Goal: Transaction & Acquisition: Purchase product/service

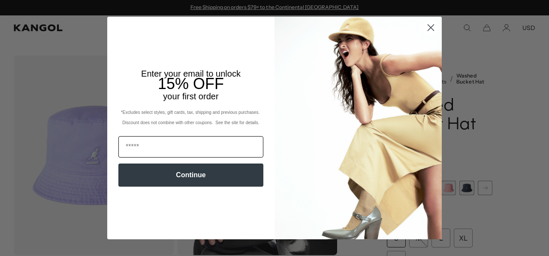
click at [144, 145] on input "Email" at bounding box center [190, 146] width 145 height 21
type input "**********"
click at [170, 180] on button "Continue" at bounding box center [190, 175] width 145 height 23
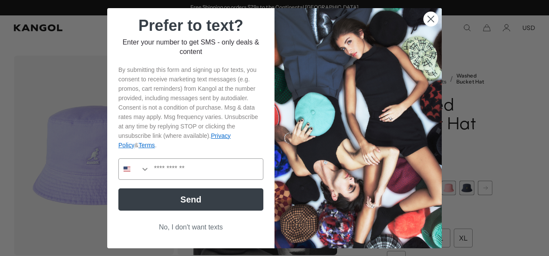
click at [183, 230] on button "No, I don't want texts" at bounding box center [190, 227] width 145 height 16
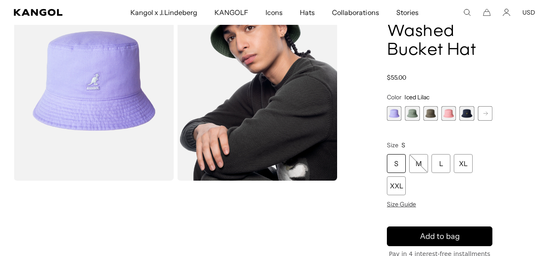
scroll to position [0, 177]
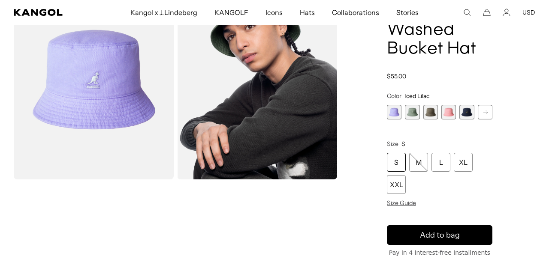
click at [408, 109] on span "2 of 13" at bounding box center [412, 112] width 15 height 15
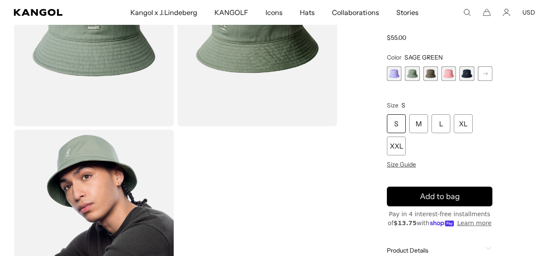
scroll to position [131, 0]
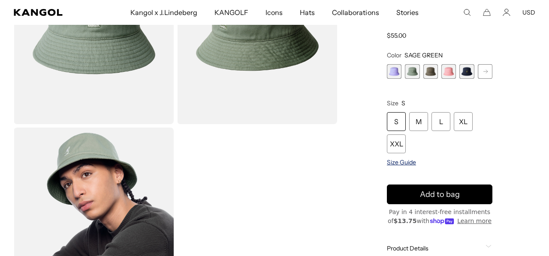
click at [403, 162] on span "Size Guide" at bounding box center [401, 163] width 29 height 8
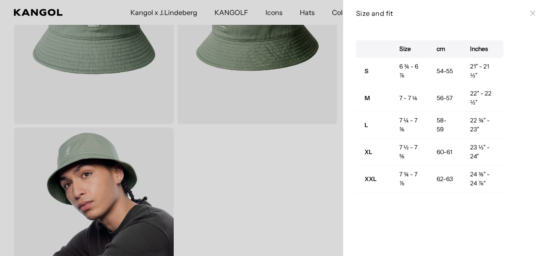
scroll to position [0, 177]
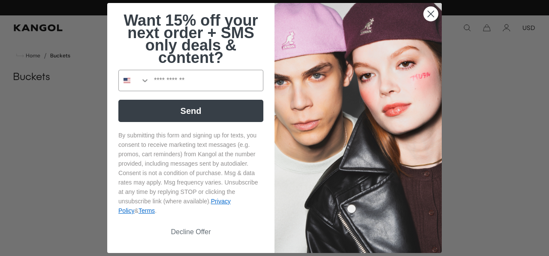
scroll to position [98, 0]
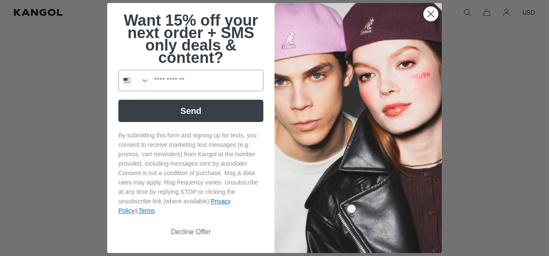
click at [427, 11] on circle "Close dialog" at bounding box center [431, 14] width 14 height 14
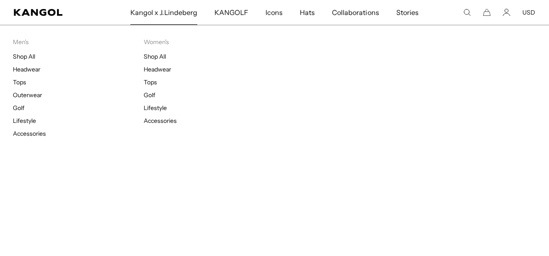
scroll to position [0, 0]
click at [35, 70] on link "Headwear" at bounding box center [26, 70] width 27 height 8
